Goal: Find specific page/section: Find specific page/section

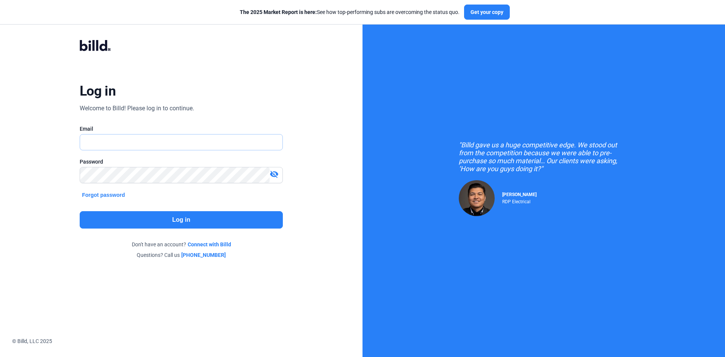
type input "[EMAIL_ADDRESS][DOMAIN_NAME]"
click at [162, 218] on button "Log in" at bounding box center [181, 219] width 203 height 17
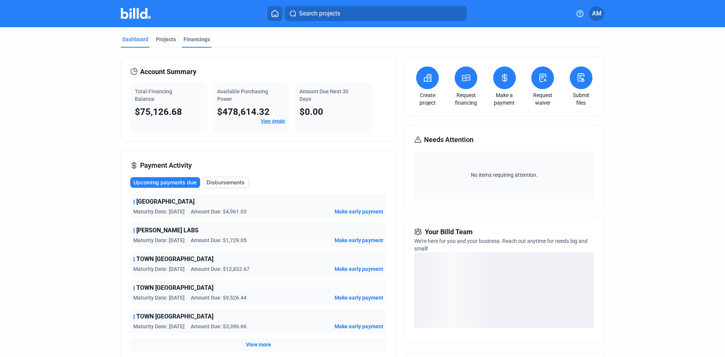
click at [199, 38] on div "Financings" at bounding box center [197, 39] width 26 height 8
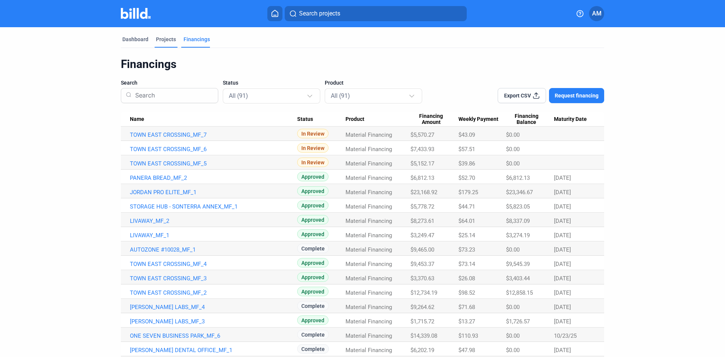
click at [158, 40] on div "Projects" at bounding box center [166, 39] width 20 height 8
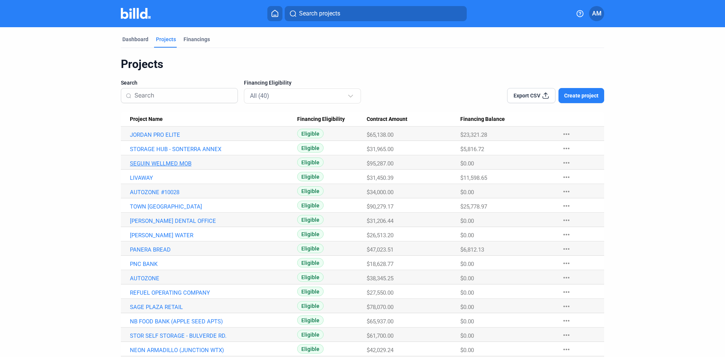
click at [166, 138] on link "SEGUIN WELLMED MOB" at bounding box center [213, 134] width 167 height 7
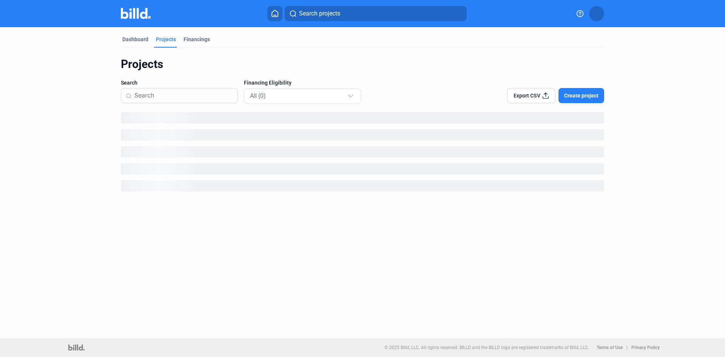
click at [138, 14] on img at bounding box center [136, 13] width 30 height 11
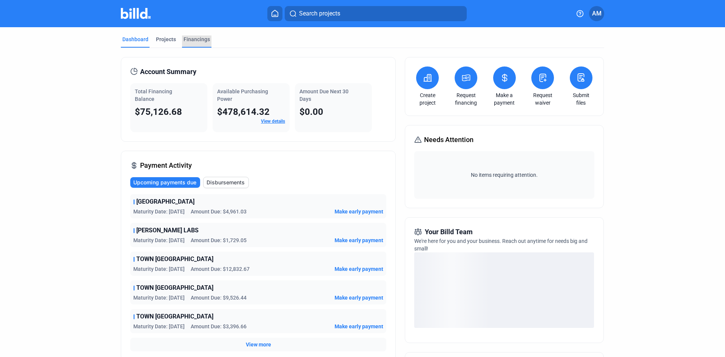
click at [195, 37] on div "Financings" at bounding box center [197, 39] width 26 height 8
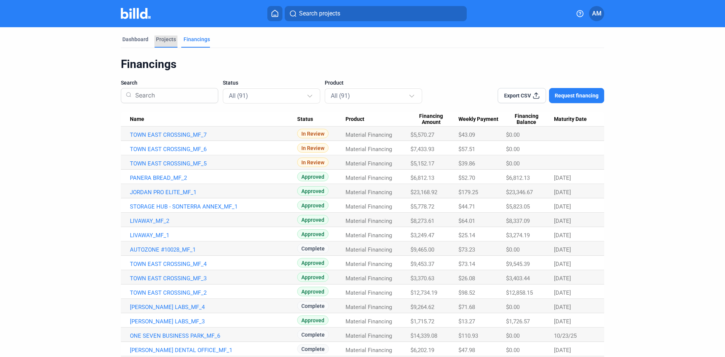
click at [168, 38] on div "Projects" at bounding box center [166, 39] width 20 height 8
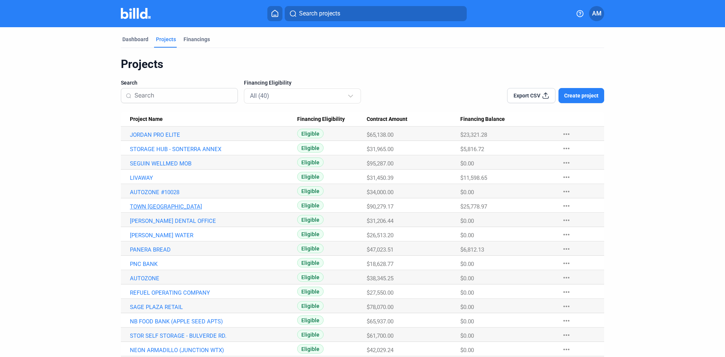
click at [153, 138] on link "TOWN [GEOGRAPHIC_DATA]" at bounding box center [213, 134] width 167 height 7
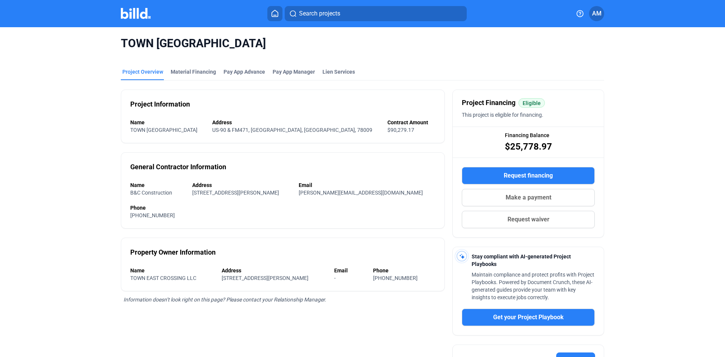
click at [136, 10] on img at bounding box center [136, 13] width 30 height 11
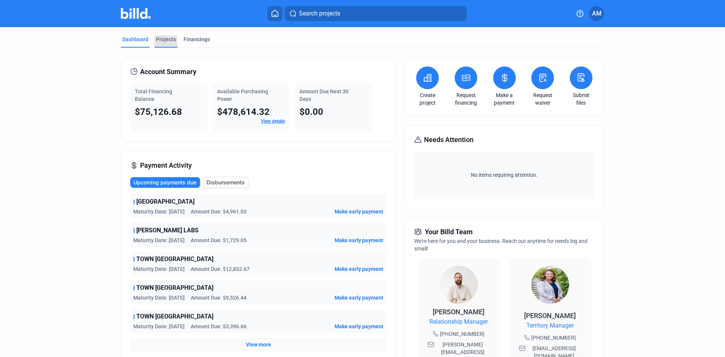
click at [166, 39] on div "Projects" at bounding box center [166, 39] width 20 height 8
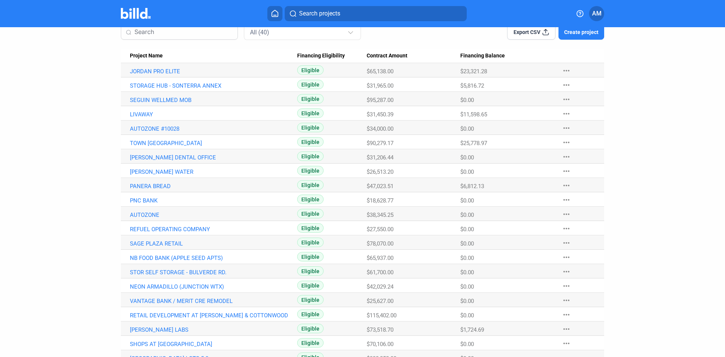
scroll to position [76, 0]
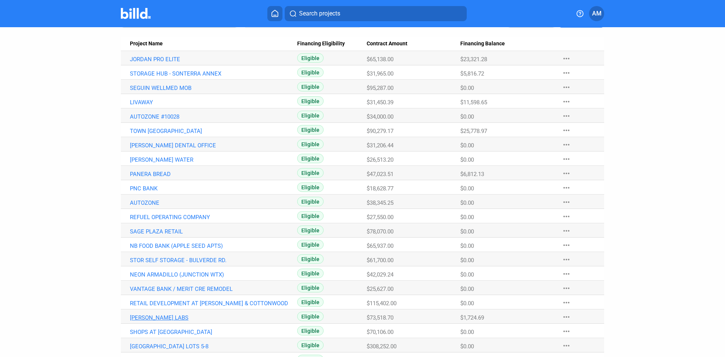
click at [142, 63] on link "[PERSON_NAME] LABS" at bounding box center [213, 59] width 167 height 7
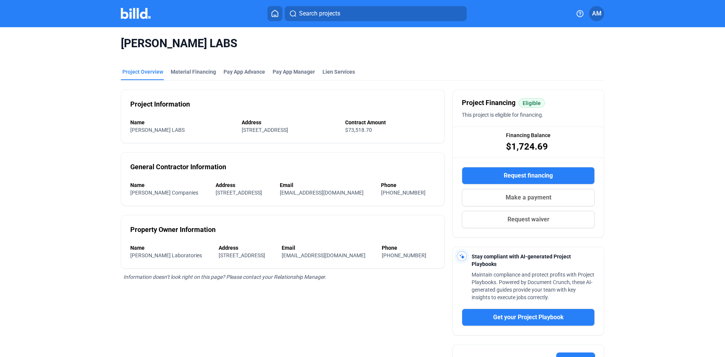
click at [136, 13] on img at bounding box center [136, 13] width 30 height 11
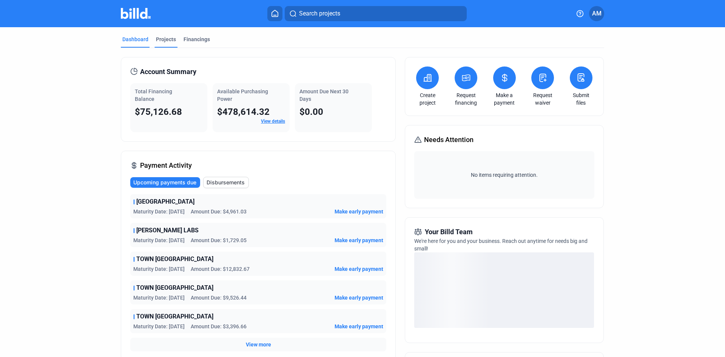
click at [163, 39] on div "Projects" at bounding box center [166, 39] width 20 height 8
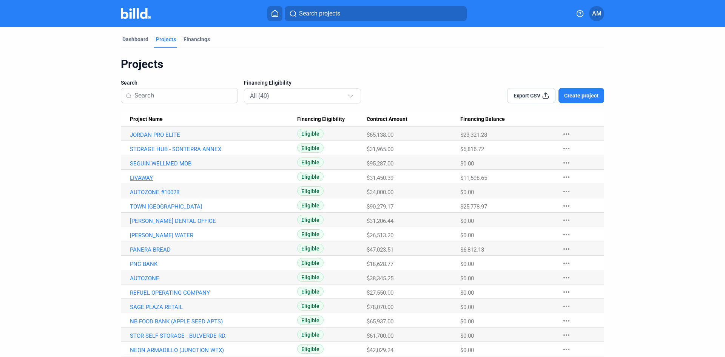
click at [145, 138] on link "LIVAWAY" at bounding box center [213, 134] width 167 height 7
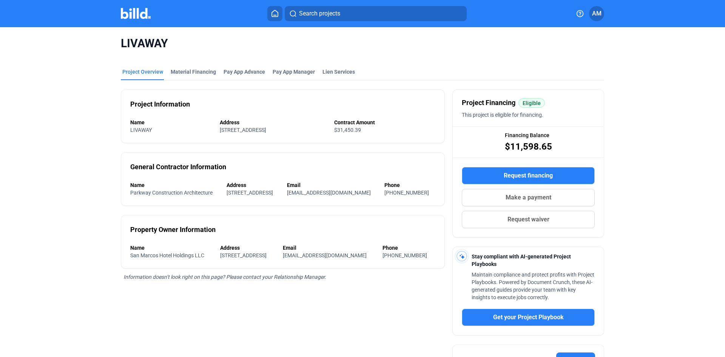
click at [142, 14] on img at bounding box center [136, 13] width 30 height 11
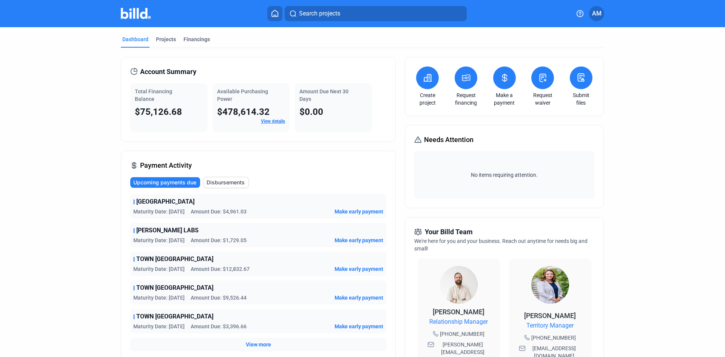
click at [597, 15] on span "AM" at bounding box center [596, 13] width 9 height 9
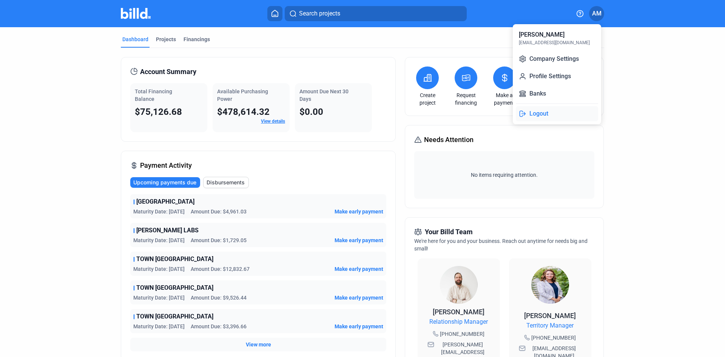
click at [545, 113] on button "Logout" at bounding box center [557, 113] width 82 height 15
